Goal: Task Accomplishment & Management: Use online tool/utility

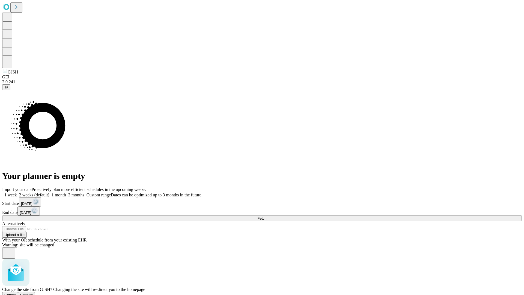
click at [33, 293] on span "Confirm" at bounding box center [26, 295] width 13 height 4
click at [17, 192] on label "1 week" at bounding box center [9, 194] width 15 height 5
click at [266, 216] on span "Fetch" at bounding box center [261, 218] width 9 height 4
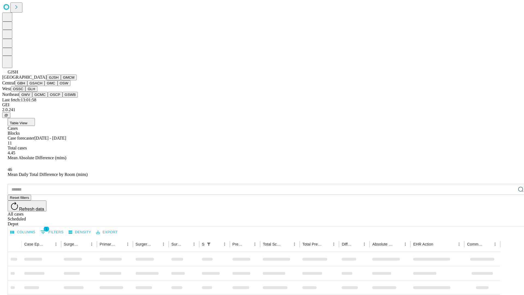
click at [61, 80] on button "GMCM" at bounding box center [69, 78] width 16 height 6
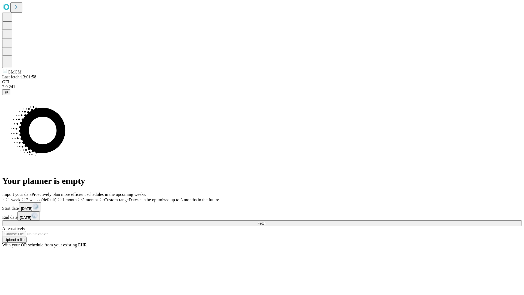
click at [266, 221] on span "Fetch" at bounding box center [261, 223] width 9 height 4
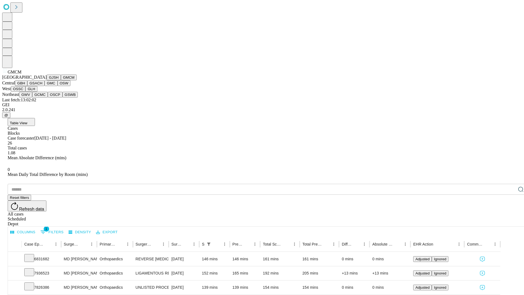
click at [27, 86] on button "GBH" at bounding box center [21, 83] width 12 height 6
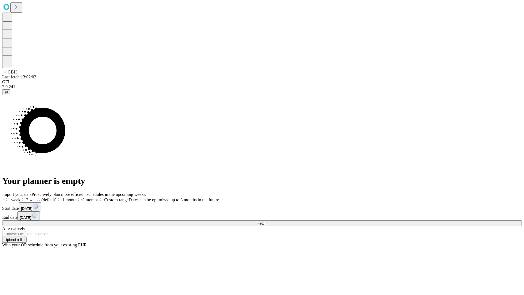
click at [20, 197] on label "1 week" at bounding box center [11, 199] width 18 height 5
click at [266, 221] on span "Fetch" at bounding box center [261, 223] width 9 height 4
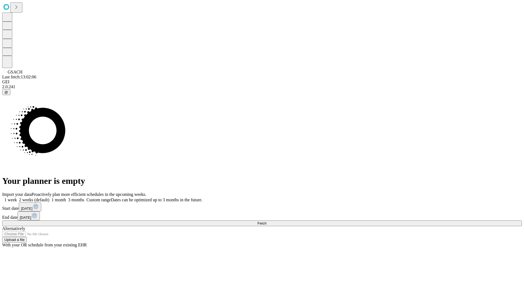
click at [17, 197] on label "1 week" at bounding box center [9, 199] width 15 height 5
click at [266, 221] on span "Fetch" at bounding box center [261, 223] width 9 height 4
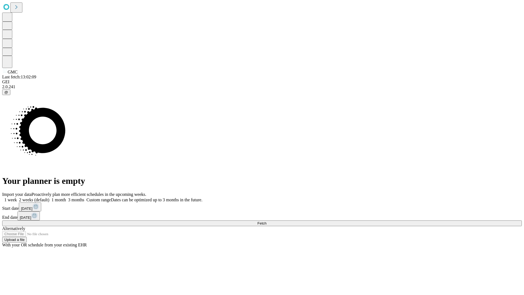
click at [17, 197] on label "1 week" at bounding box center [9, 199] width 15 height 5
click at [266, 221] on span "Fetch" at bounding box center [261, 223] width 9 height 4
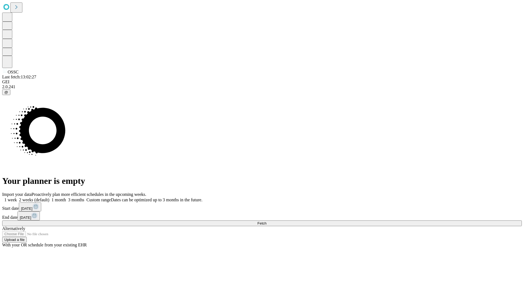
click at [17, 197] on label "1 week" at bounding box center [9, 199] width 15 height 5
click at [266, 221] on span "Fetch" at bounding box center [261, 223] width 9 height 4
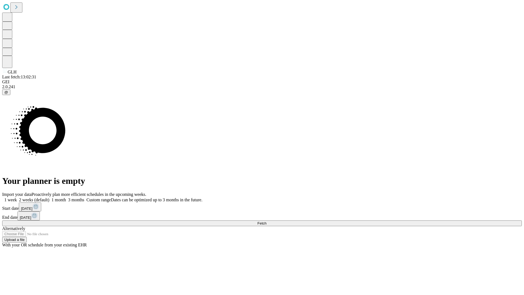
click at [17, 197] on label "1 week" at bounding box center [9, 199] width 15 height 5
click at [266, 221] on span "Fetch" at bounding box center [261, 223] width 9 height 4
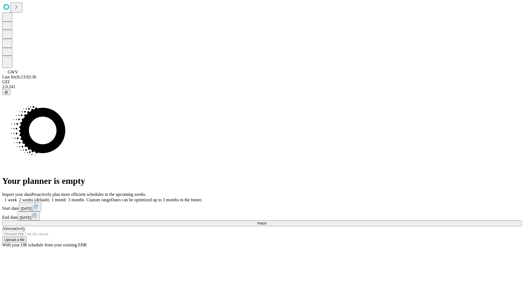
click at [17, 197] on label "1 week" at bounding box center [9, 199] width 15 height 5
click at [266, 221] on span "Fetch" at bounding box center [261, 223] width 9 height 4
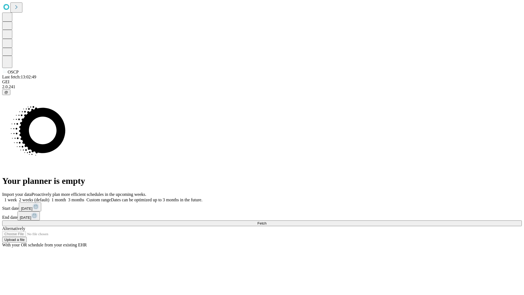
click at [17, 197] on label "1 week" at bounding box center [9, 199] width 15 height 5
click at [266, 221] on span "Fetch" at bounding box center [261, 223] width 9 height 4
